Goal: Task Accomplishment & Management: Use online tool/utility

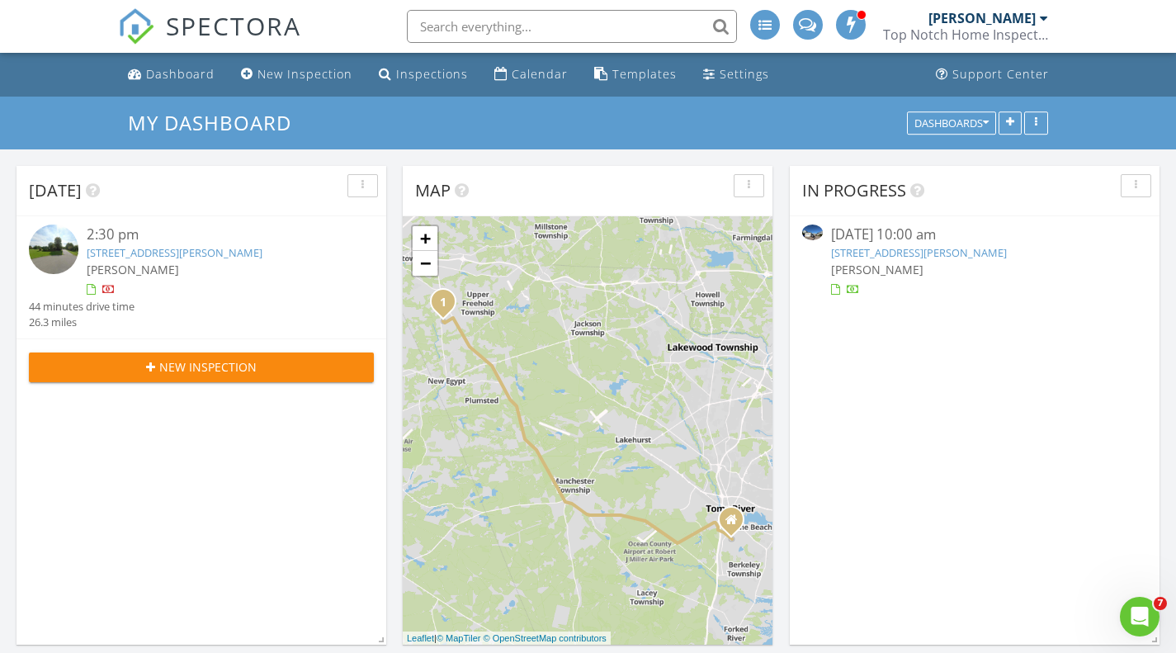
click at [891, 251] on link "94 Sandy Point Drive, Brick, NJ 08723" at bounding box center [919, 252] width 176 height 15
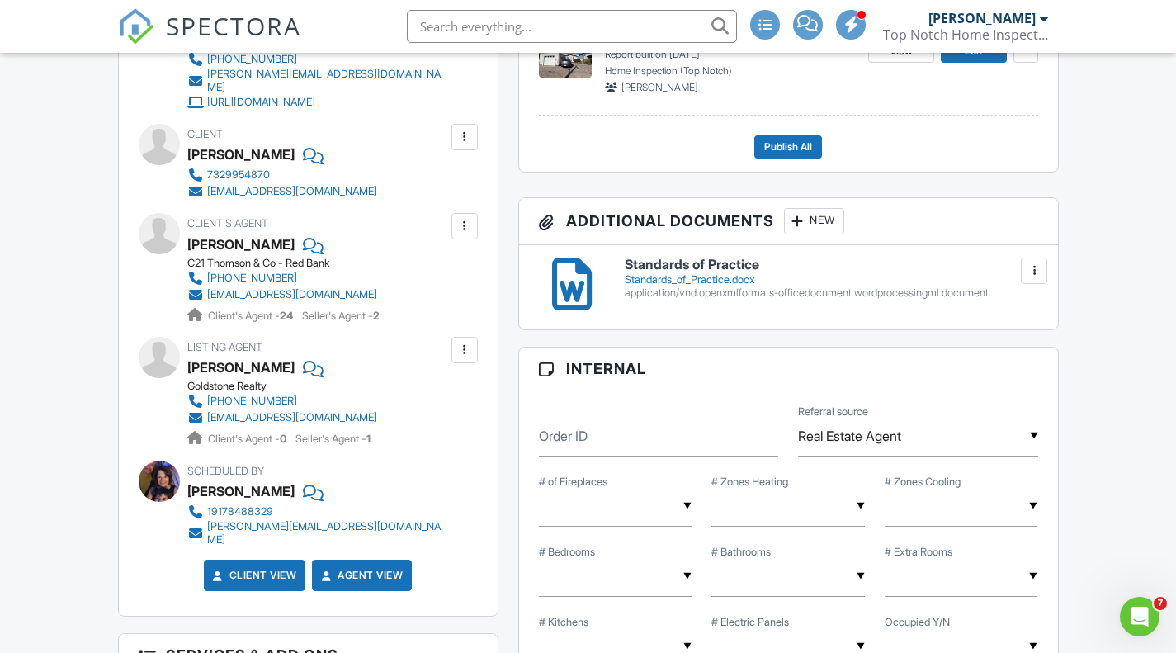
click at [1027, 272] on div at bounding box center [1034, 270] width 17 height 17
click at [742, 278] on div "Standards_of_Practice.docx" at bounding box center [831, 279] width 413 height 13
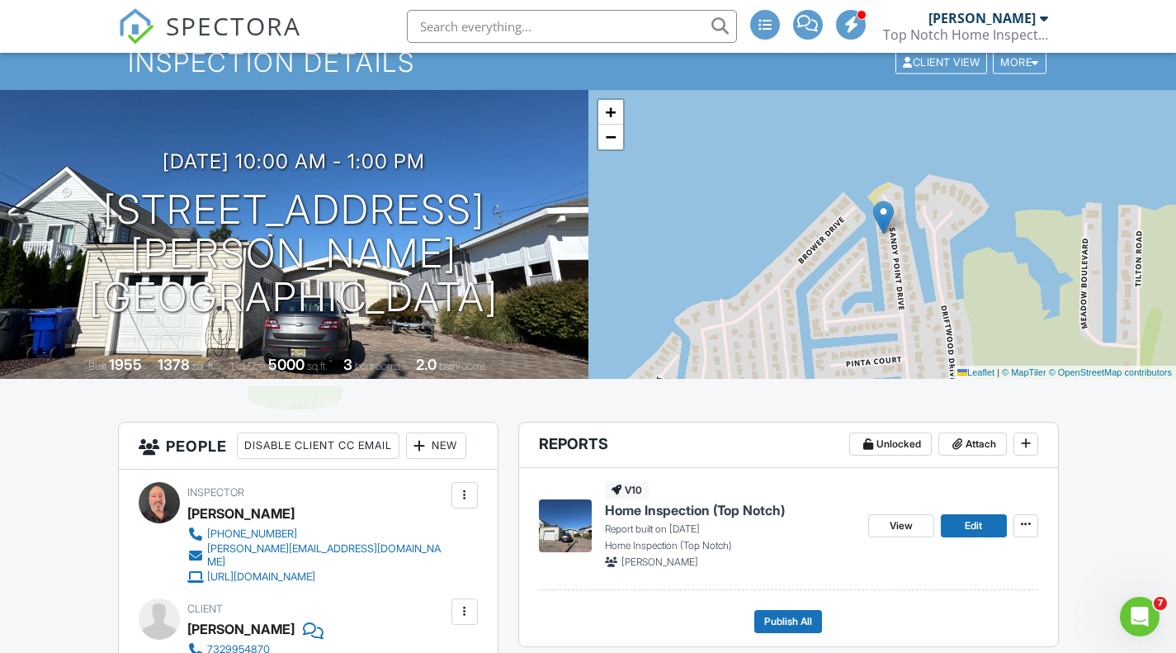
scroll to position [71, 0]
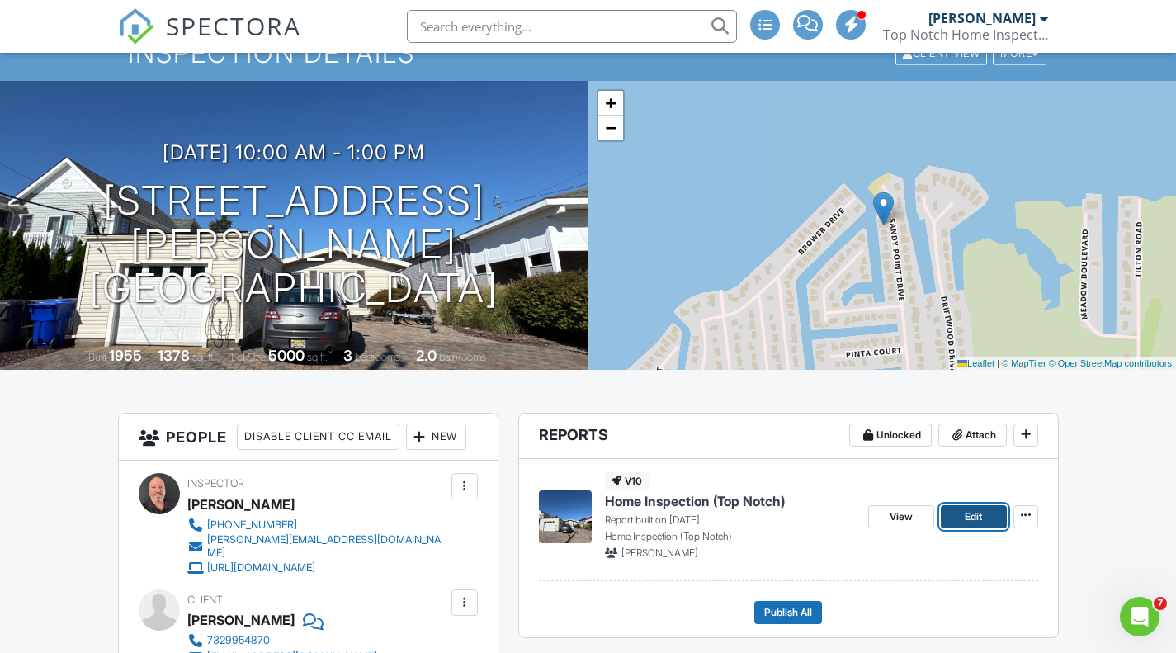
click at [985, 518] on link "Edit" at bounding box center [974, 516] width 66 height 23
